Goal: Information Seeking & Learning: Learn about a topic

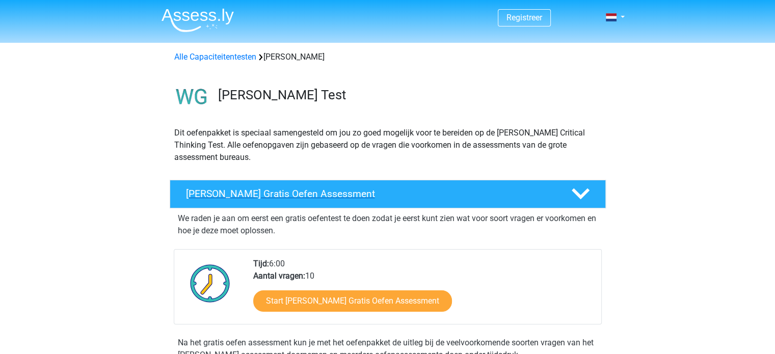
scroll to position [51, 0]
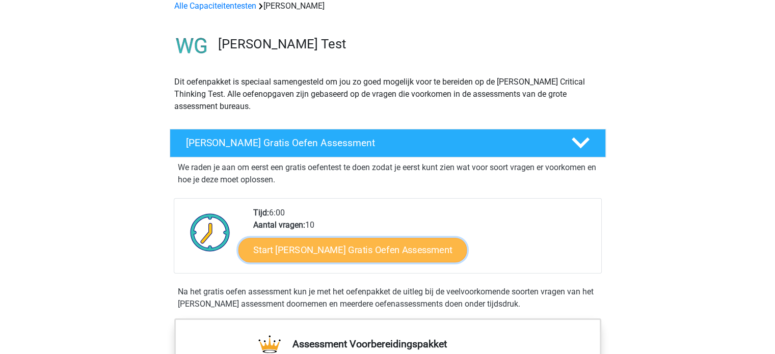
click at [334, 249] on link "Start Watson Glaser Gratis Oefen Assessment" at bounding box center [353, 250] width 229 height 24
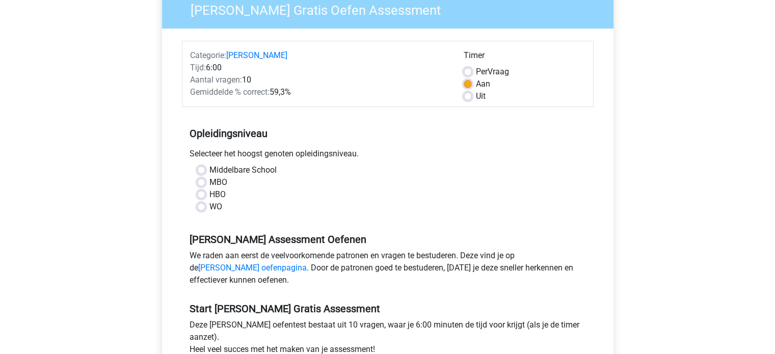
scroll to position [153, 0]
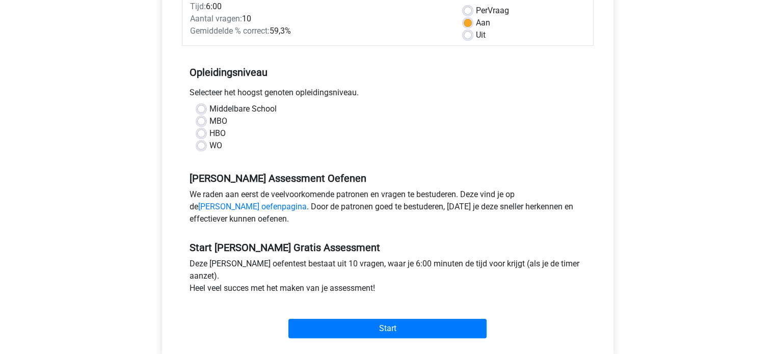
click at [209, 134] on label "HBO" at bounding box center [217, 133] width 16 height 12
click at [202, 134] on input "HBO" at bounding box center [201, 132] width 8 height 10
radio input "true"
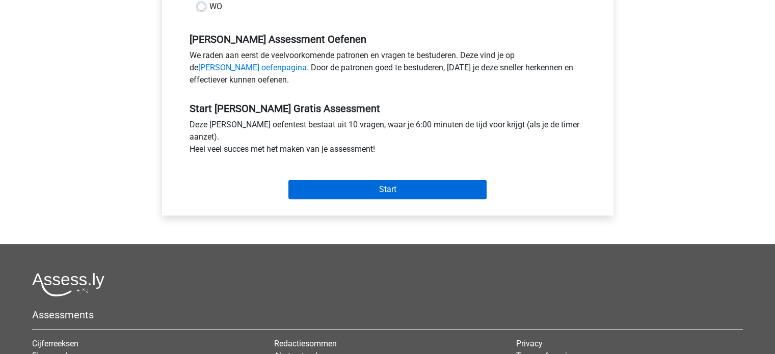
scroll to position [306, 0]
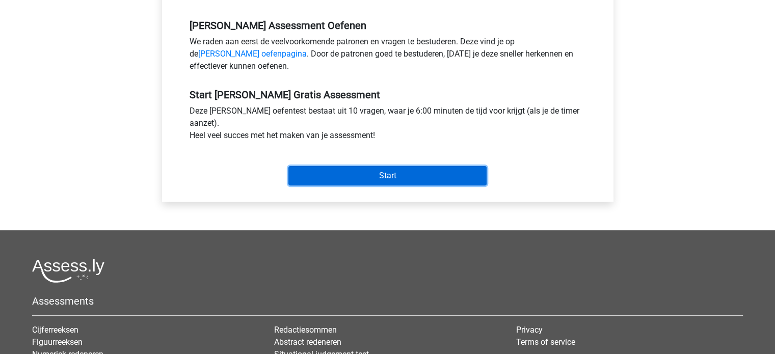
click at [376, 176] on input "Start" at bounding box center [388, 175] width 198 height 19
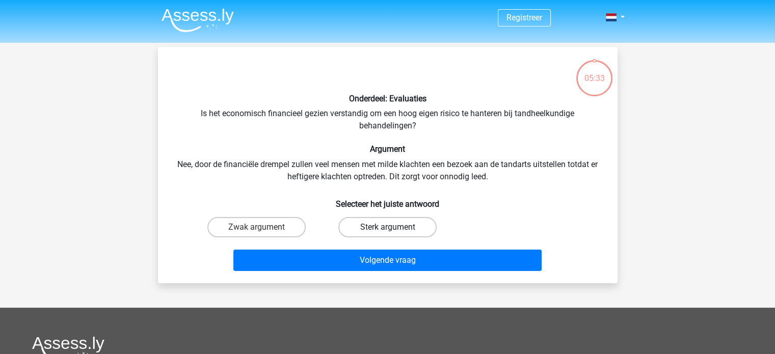
click at [385, 226] on label "Sterk argument" at bounding box center [387, 227] width 98 height 20
click at [387, 227] on input "Sterk argument" at bounding box center [390, 230] width 7 height 7
radio input "true"
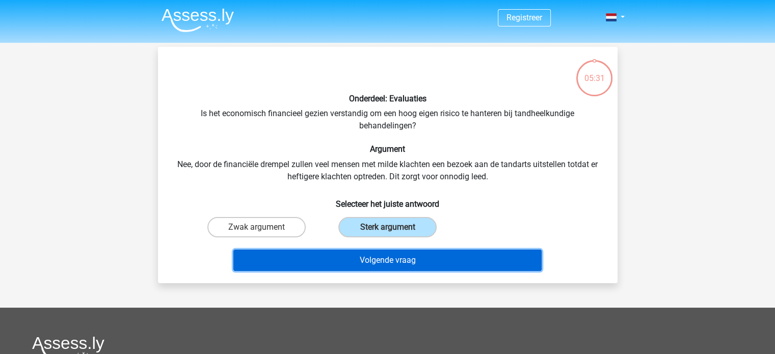
click at [384, 260] on button "Volgende vraag" at bounding box center [387, 260] width 308 height 21
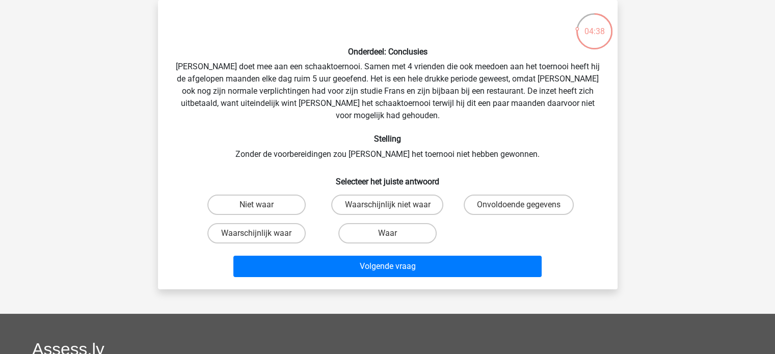
scroll to position [98, 0]
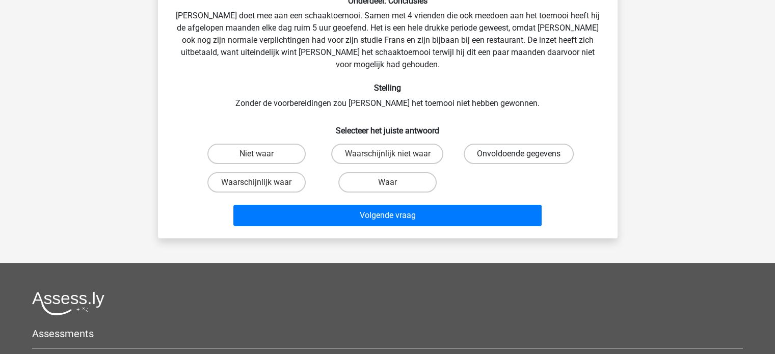
click at [511, 144] on label "Onvoldoende gegevens" at bounding box center [519, 154] width 110 height 20
click at [519, 154] on input "Onvoldoende gegevens" at bounding box center [522, 157] width 7 height 7
radio input "true"
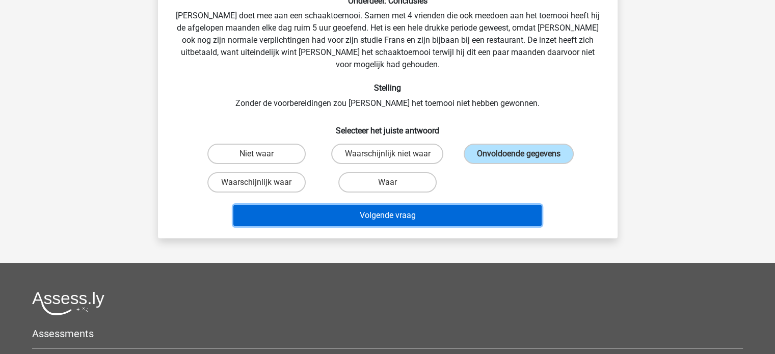
click at [442, 205] on button "Volgende vraag" at bounding box center [387, 215] width 308 height 21
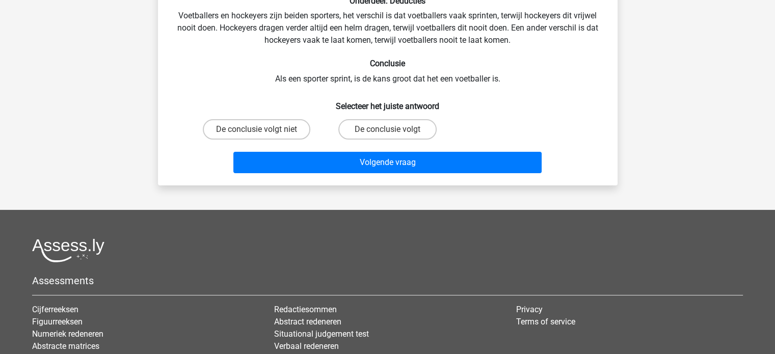
scroll to position [47, 0]
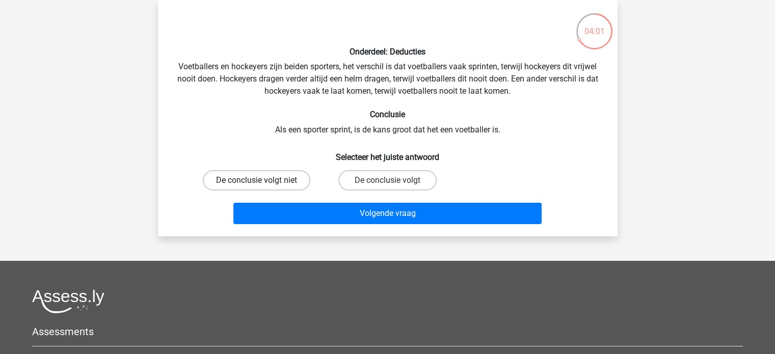
click at [250, 178] on label "De conclusie volgt niet" at bounding box center [257, 180] width 108 height 20
click at [256, 180] on input "De conclusie volgt niet" at bounding box center [259, 183] width 7 height 7
radio input "true"
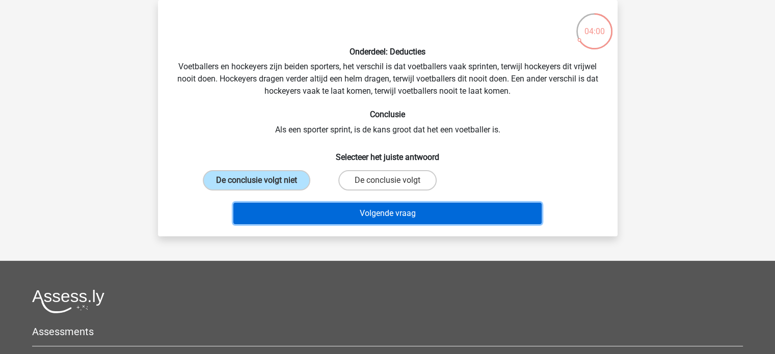
click at [359, 215] on button "Volgende vraag" at bounding box center [387, 213] width 308 height 21
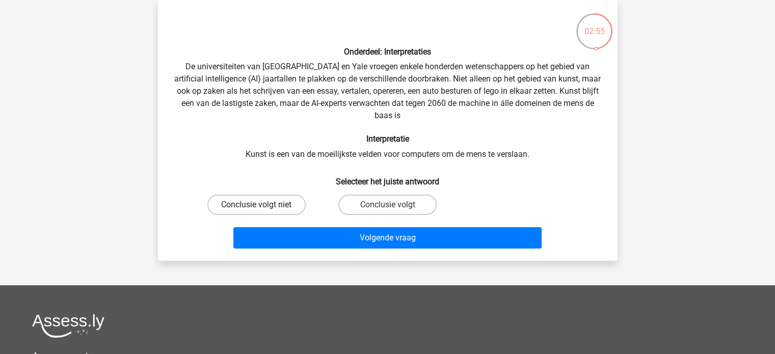
click at [274, 203] on label "Conclusie volgt niet" at bounding box center [256, 205] width 98 height 20
click at [263, 205] on input "Conclusie volgt niet" at bounding box center [259, 208] width 7 height 7
radio input "true"
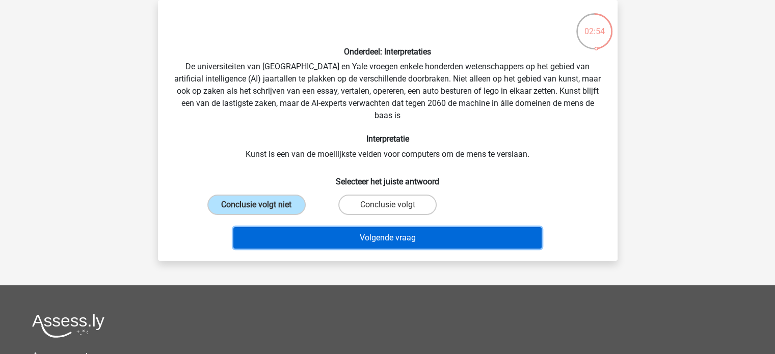
click at [348, 236] on button "Volgende vraag" at bounding box center [387, 237] width 308 height 21
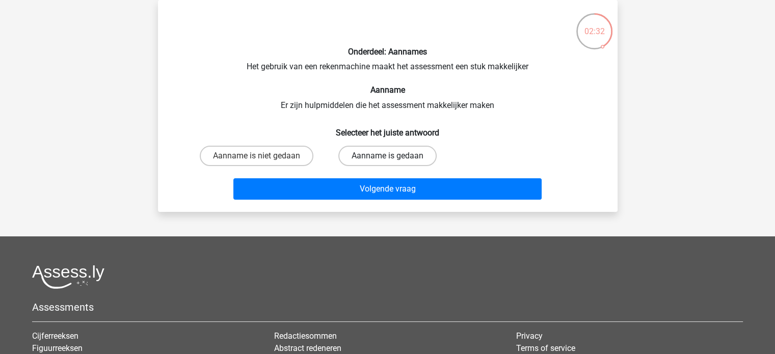
click at [381, 153] on label "Aanname is gedaan" at bounding box center [387, 156] width 98 height 20
click at [387, 156] on input "Aanname is gedaan" at bounding box center [390, 159] width 7 height 7
radio input "true"
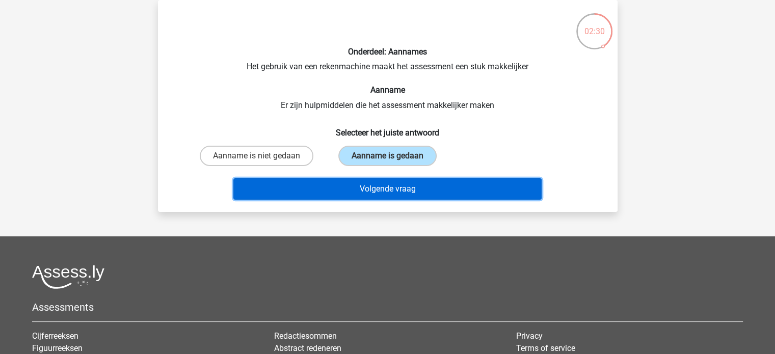
click at [384, 190] on button "Volgende vraag" at bounding box center [387, 188] width 308 height 21
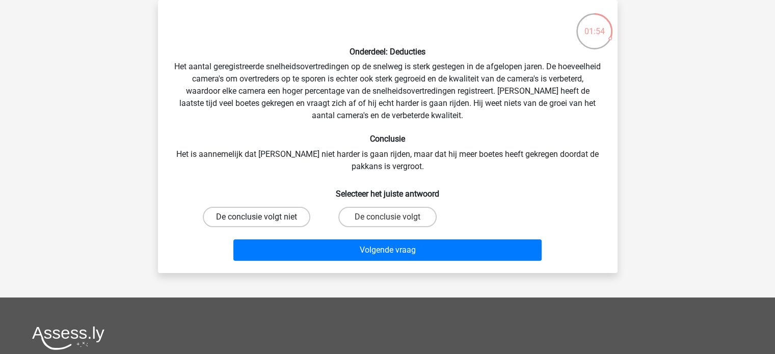
click at [256, 212] on label "De conclusie volgt niet" at bounding box center [257, 217] width 108 height 20
click at [256, 217] on input "De conclusie volgt niet" at bounding box center [259, 220] width 7 height 7
radio input "true"
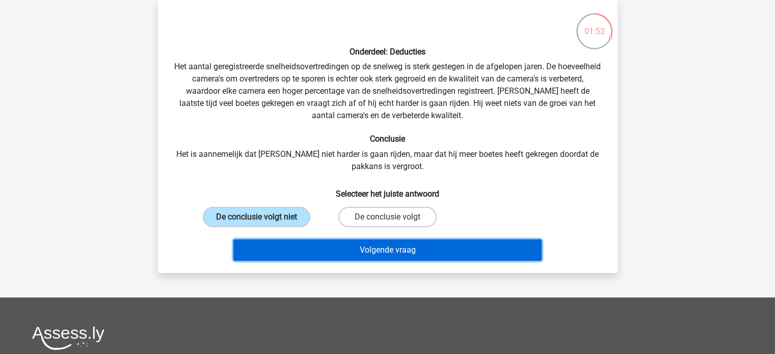
click at [365, 252] on button "Volgende vraag" at bounding box center [387, 250] width 308 height 21
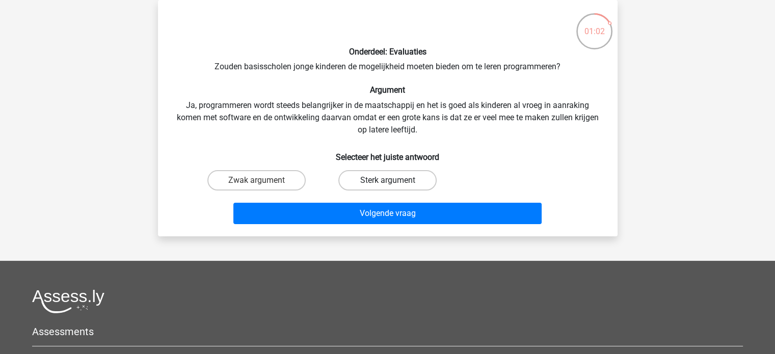
click at [382, 177] on label "Sterk argument" at bounding box center [387, 180] width 98 height 20
click at [387, 180] on input "Sterk argument" at bounding box center [390, 183] width 7 height 7
radio input "true"
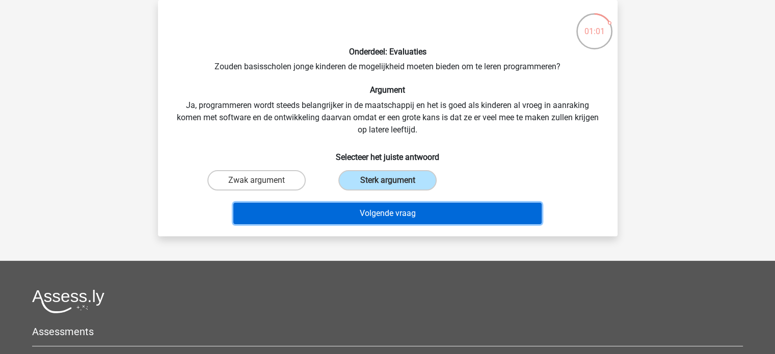
click at [384, 212] on button "Volgende vraag" at bounding box center [387, 213] width 308 height 21
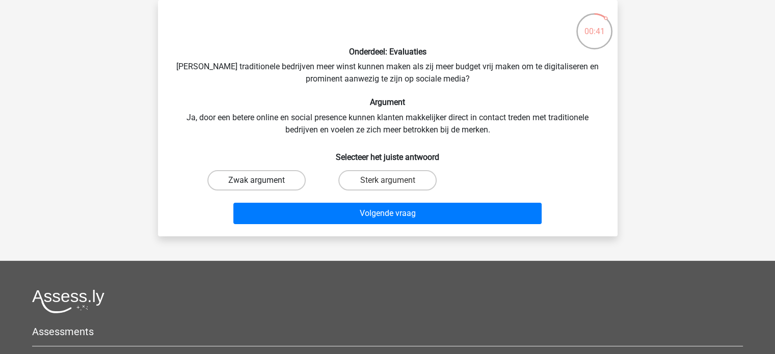
click at [270, 179] on label "Zwak argument" at bounding box center [256, 180] width 98 height 20
click at [263, 180] on input "Zwak argument" at bounding box center [259, 183] width 7 height 7
radio input "true"
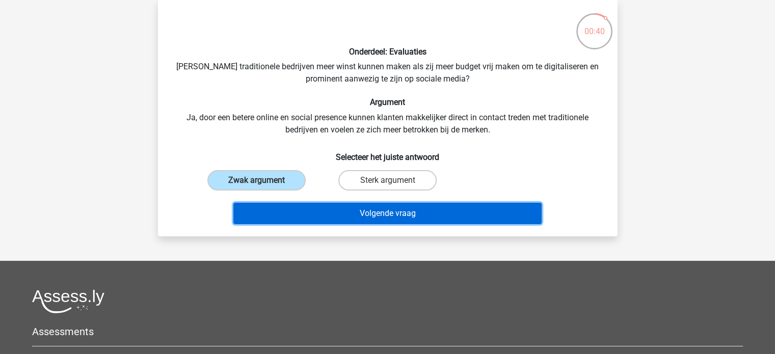
click at [355, 216] on button "Volgende vraag" at bounding box center [387, 213] width 308 height 21
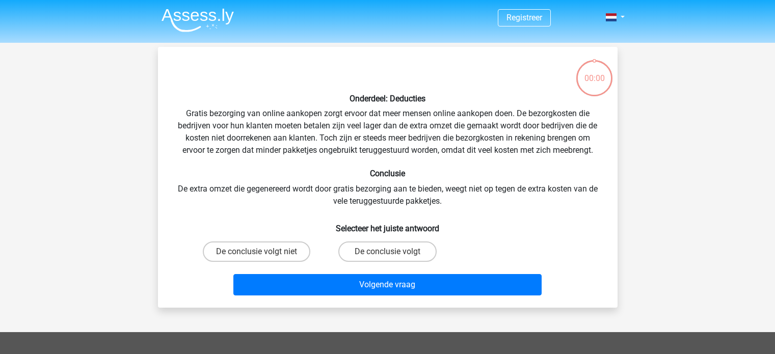
scroll to position [47, 0]
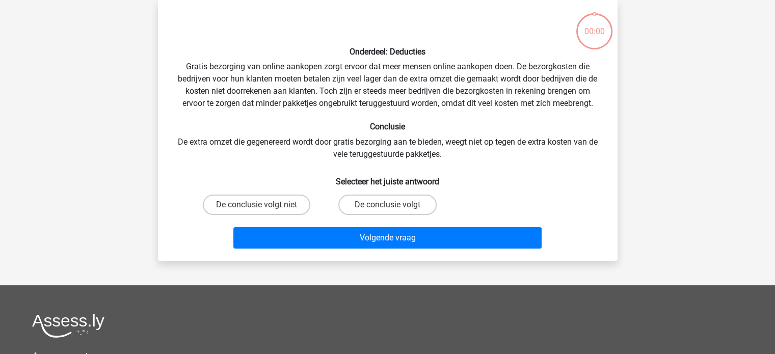
click at [373, 204] on label "De conclusie volgt" at bounding box center [387, 205] width 98 height 20
click at [387, 205] on input "De conclusie volgt" at bounding box center [390, 208] width 7 height 7
radio input "true"
